Goal: Information Seeking & Learning: Learn about a topic

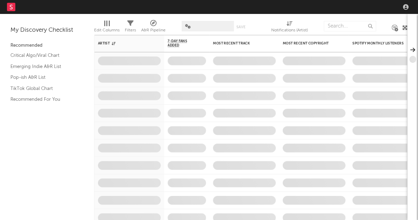
select select "other"
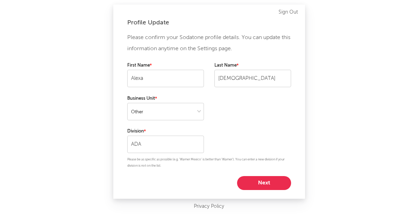
click at [262, 186] on button "Next" at bounding box center [264, 183] width 54 height 14
select select "marketing"
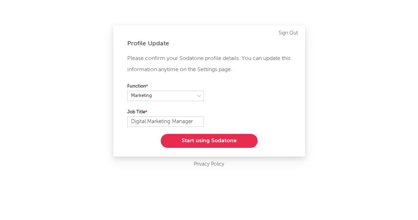
click at [216, 141] on button "Start using Sodatone" at bounding box center [209, 141] width 97 height 14
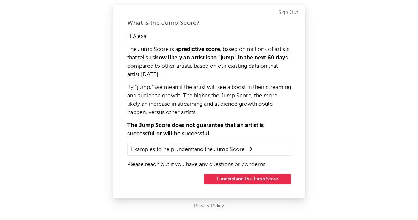
click at [234, 179] on button "I understand the Jump Score" at bounding box center [247, 179] width 87 height 10
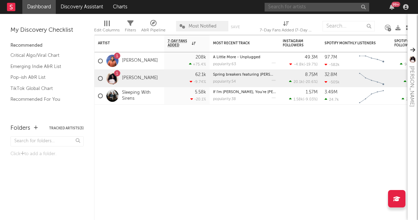
click at [284, 5] on input "text" at bounding box center [316, 7] width 105 height 9
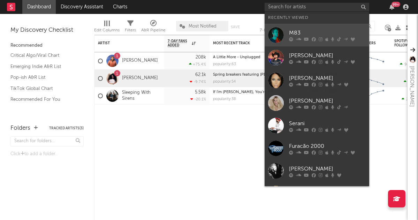
click at [304, 26] on link "M83" at bounding box center [316, 35] width 105 height 23
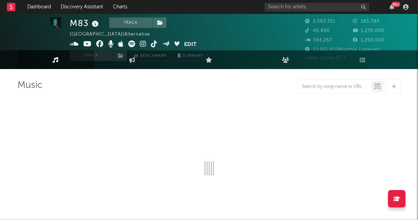
select select "6m"
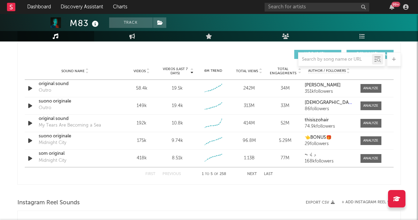
scroll to position [489, 0]
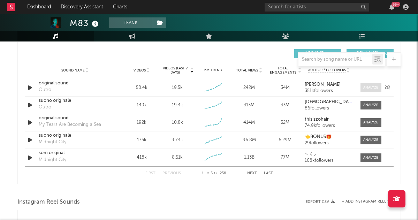
click at [369, 85] on span at bounding box center [370, 87] width 21 height 9
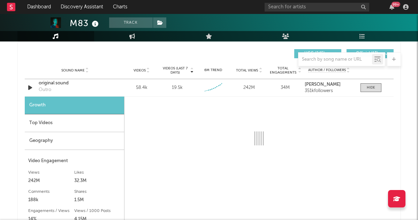
click at [90, 125] on div "Top Videos" at bounding box center [74, 123] width 99 height 18
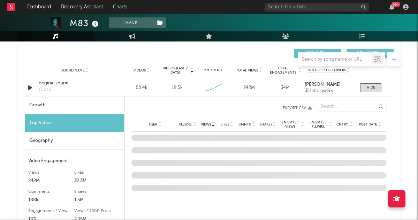
click at [370, 123] on span "Post Date" at bounding box center [368, 124] width 18 height 4
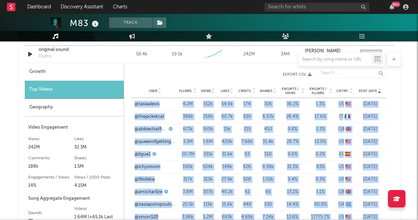
scroll to position [524, 0]
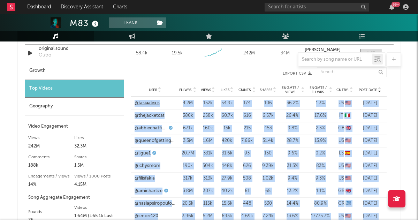
click at [150, 105] on link "@tasiaalexis" at bounding box center [146, 103] width 25 height 7
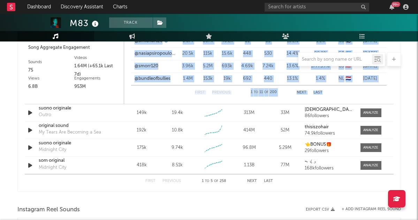
scroll to position [675, 0]
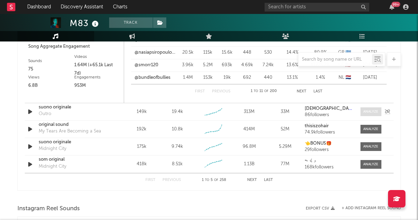
click at [361, 112] on span at bounding box center [370, 111] width 21 height 9
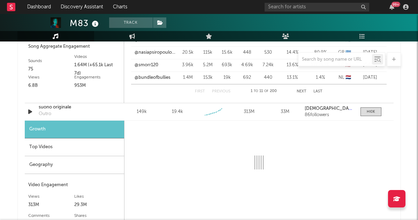
click at [71, 153] on div "Top Videos" at bounding box center [74, 147] width 99 height 18
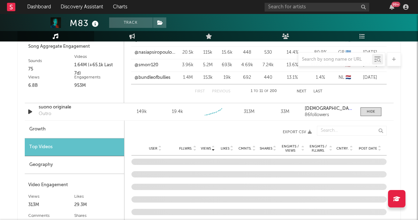
click at [370, 147] on span "Post Date" at bounding box center [368, 148] width 18 height 4
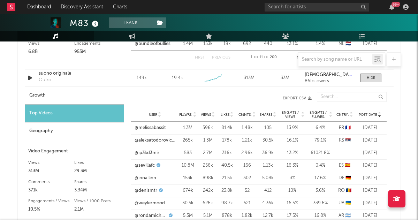
scroll to position [745, 0]
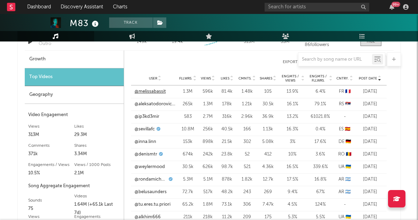
click at [152, 91] on link "@melissabassit" at bounding box center [149, 91] width 31 height 7
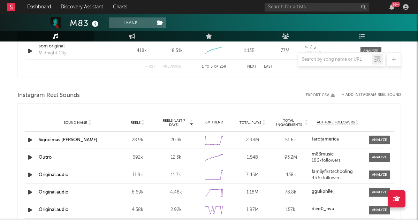
scroll to position [980, 0]
click at [377, 157] on div at bounding box center [379, 157] width 15 height 5
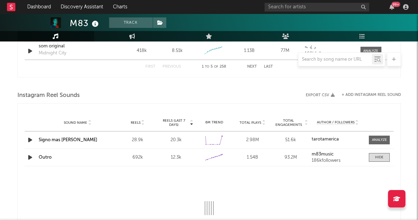
select select "6m"
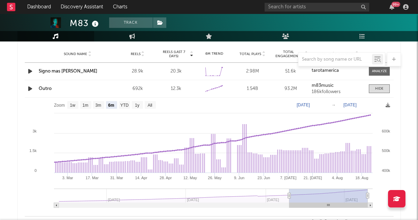
scroll to position [1059, 0]
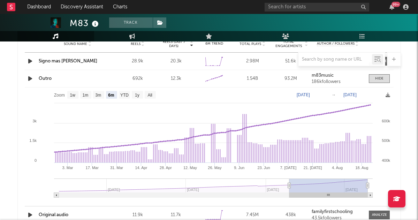
drag, startPoint x: 29, startPoint y: 78, endPoint x: 64, endPoint y: 93, distance: 37.6
click at [64, 93] on div "Sound Name Signo mas [PERSON_NAME] Reels 28.9k Reels (last 7 days) 20.3k 6M Tre…" at bounding box center [209, 156] width 369 height 206
click at [320, 76] on strong "m83music" at bounding box center [323, 75] width 22 height 5
click at [46, 78] on link "Outro" at bounding box center [45, 78] width 13 height 5
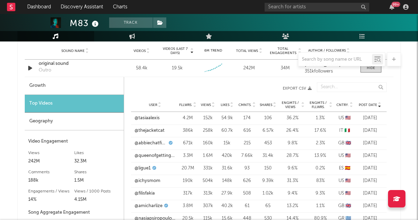
scroll to position [487, 0]
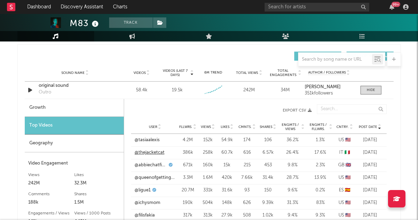
click at [150, 151] on link "@thejacketcat" at bounding box center [149, 152] width 30 height 7
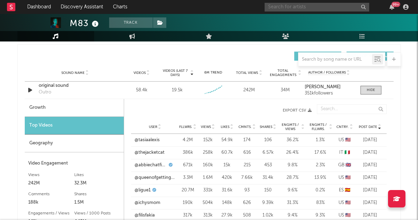
click at [281, 8] on input "text" at bounding box center [316, 7] width 105 height 9
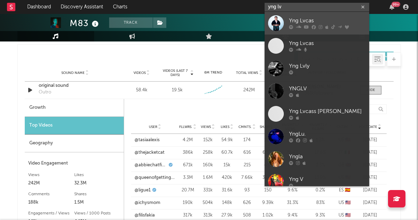
type input "yng lv"
click at [308, 19] on div "Yng Lvcas" at bounding box center [327, 21] width 77 height 8
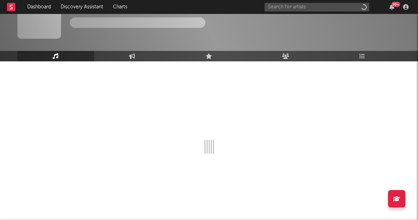
scroll to position [22, 0]
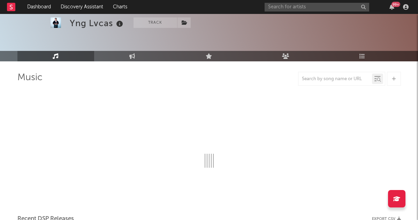
select select "6m"
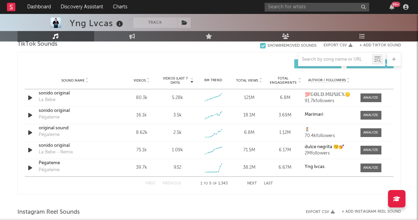
scroll to position [480, 0]
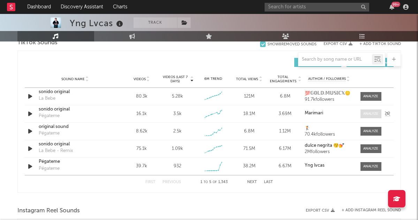
click at [366, 115] on div at bounding box center [370, 113] width 15 height 5
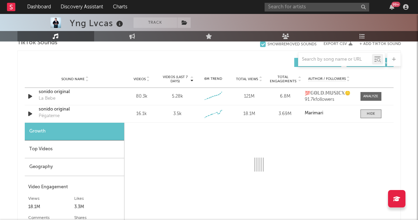
click at [93, 151] on div "Top Videos" at bounding box center [74, 149] width 99 height 18
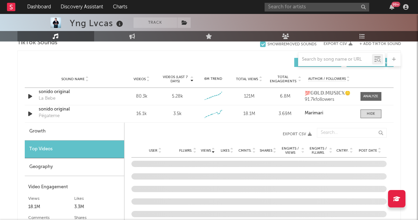
click at [369, 148] on span "Post Date" at bounding box center [368, 150] width 18 height 4
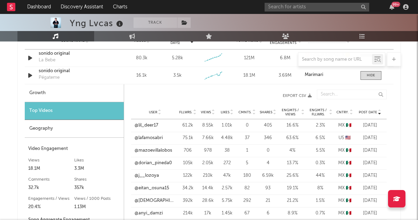
scroll to position [528, 0]
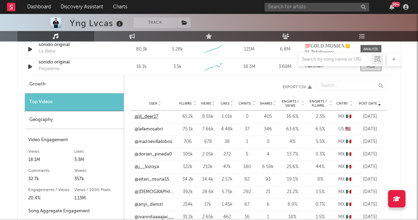
click at [153, 118] on link "@lil_deer17" at bounding box center [146, 116] width 24 height 7
